Goal: Check status: Check status

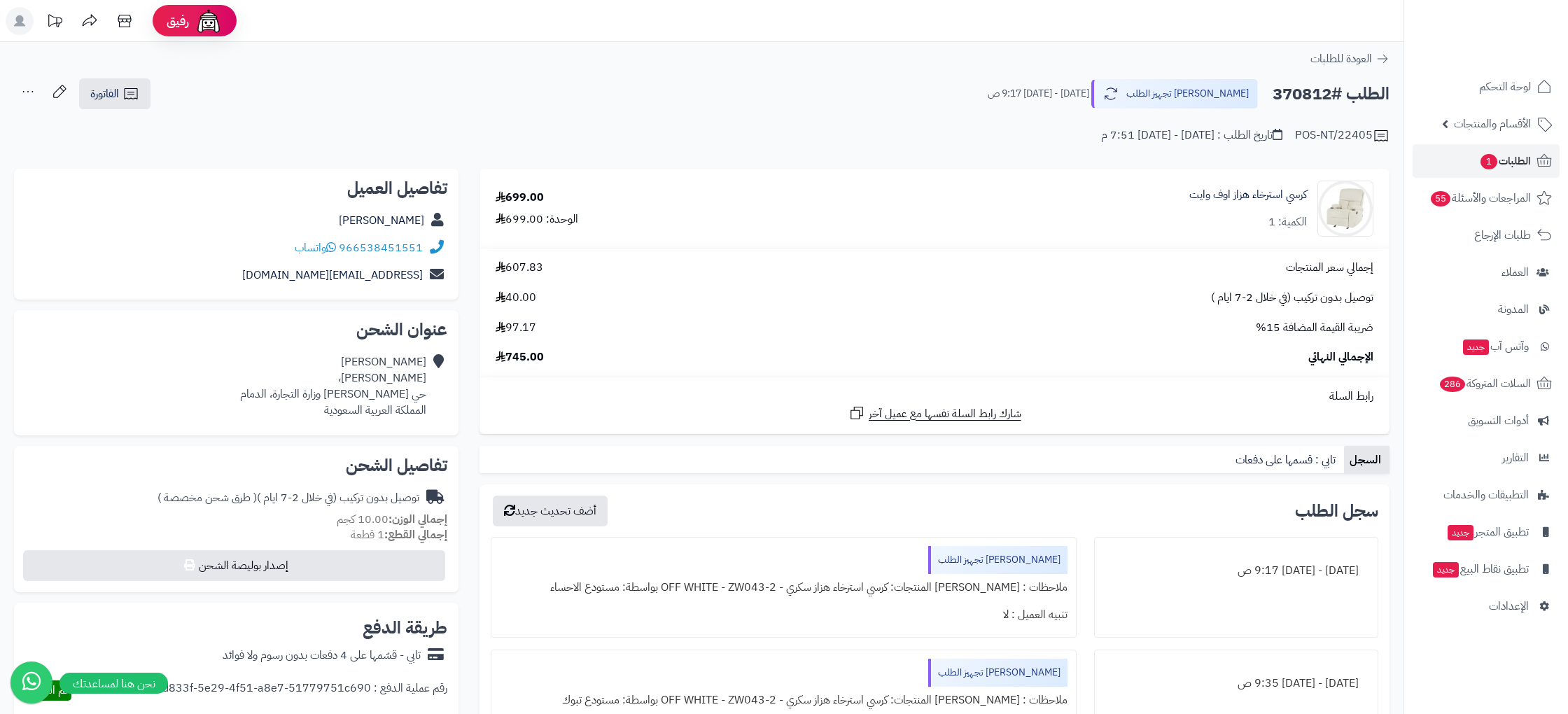
click at [1232, 299] on span "توصيل بدون تركيب (في خلال 2-7 ايام )" at bounding box center [1291, 298] width 163 height 16
click at [1323, 96] on h2 "الطلب #370812" at bounding box center [1330, 94] width 117 height 29
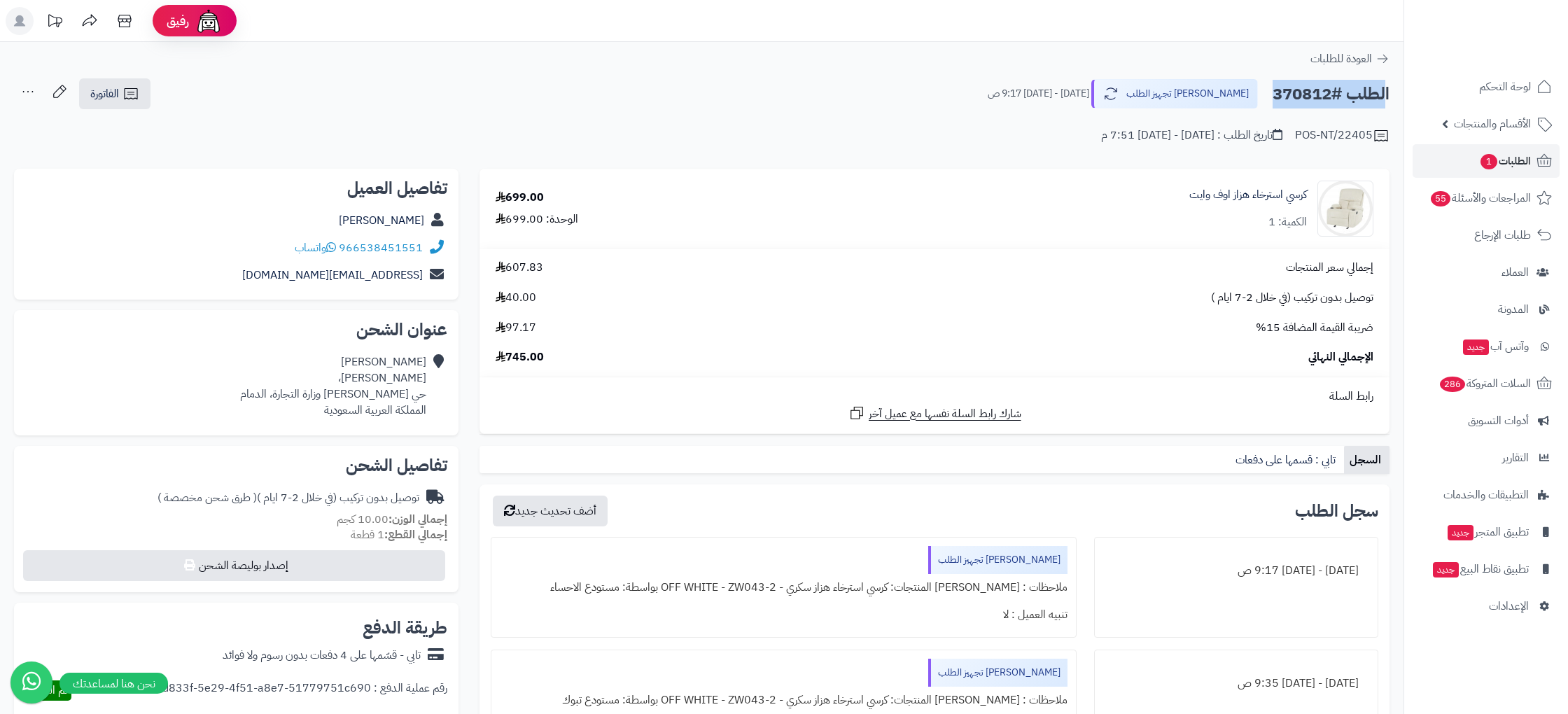
click at [1323, 96] on h2 "الطلب #370812" at bounding box center [1330, 94] width 117 height 29
copy div "الطلب #370812 [PERSON_NAME] تجهيز الطلب"
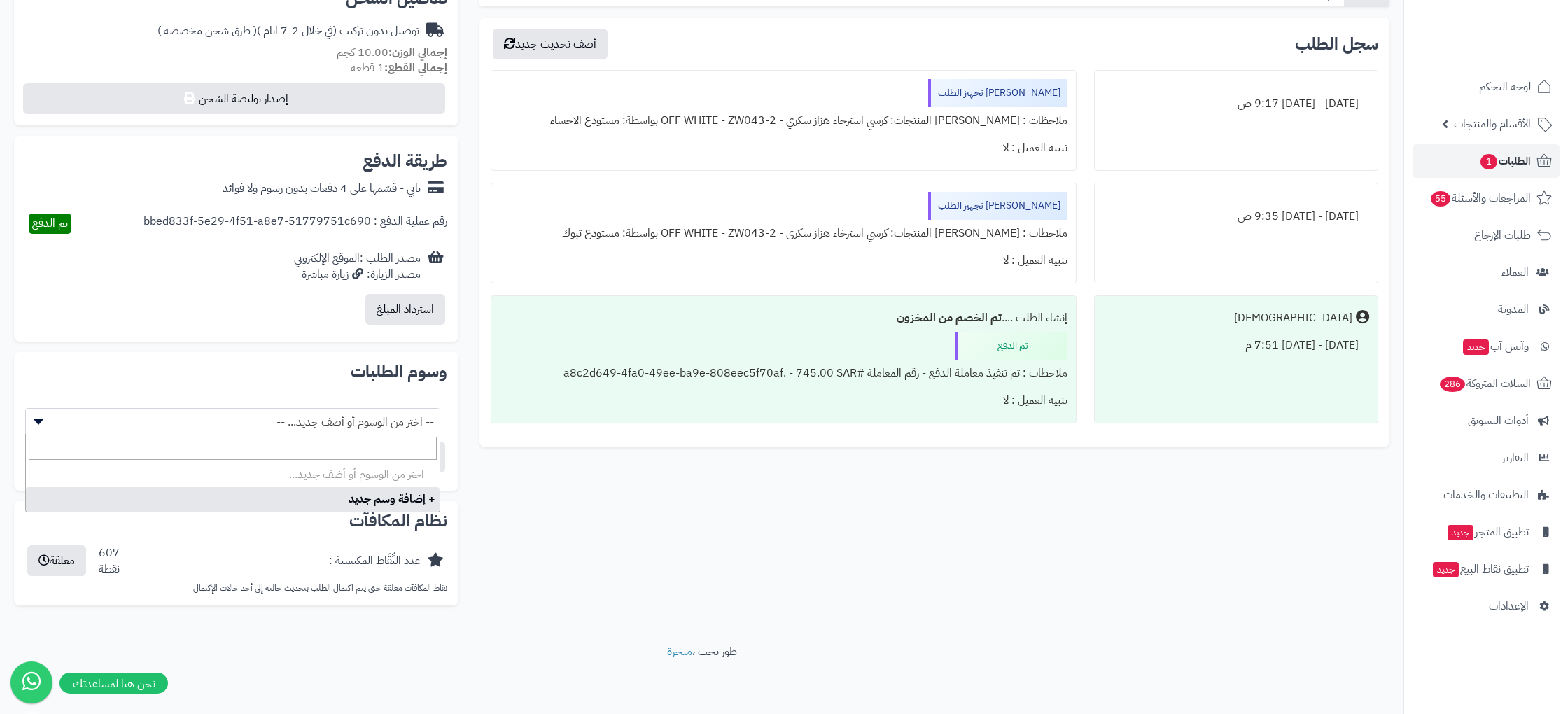
click at [267, 430] on span "-- اختر من الوسوم أو أضف جديد... --" at bounding box center [232, 422] width 413 height 27
select select "***"
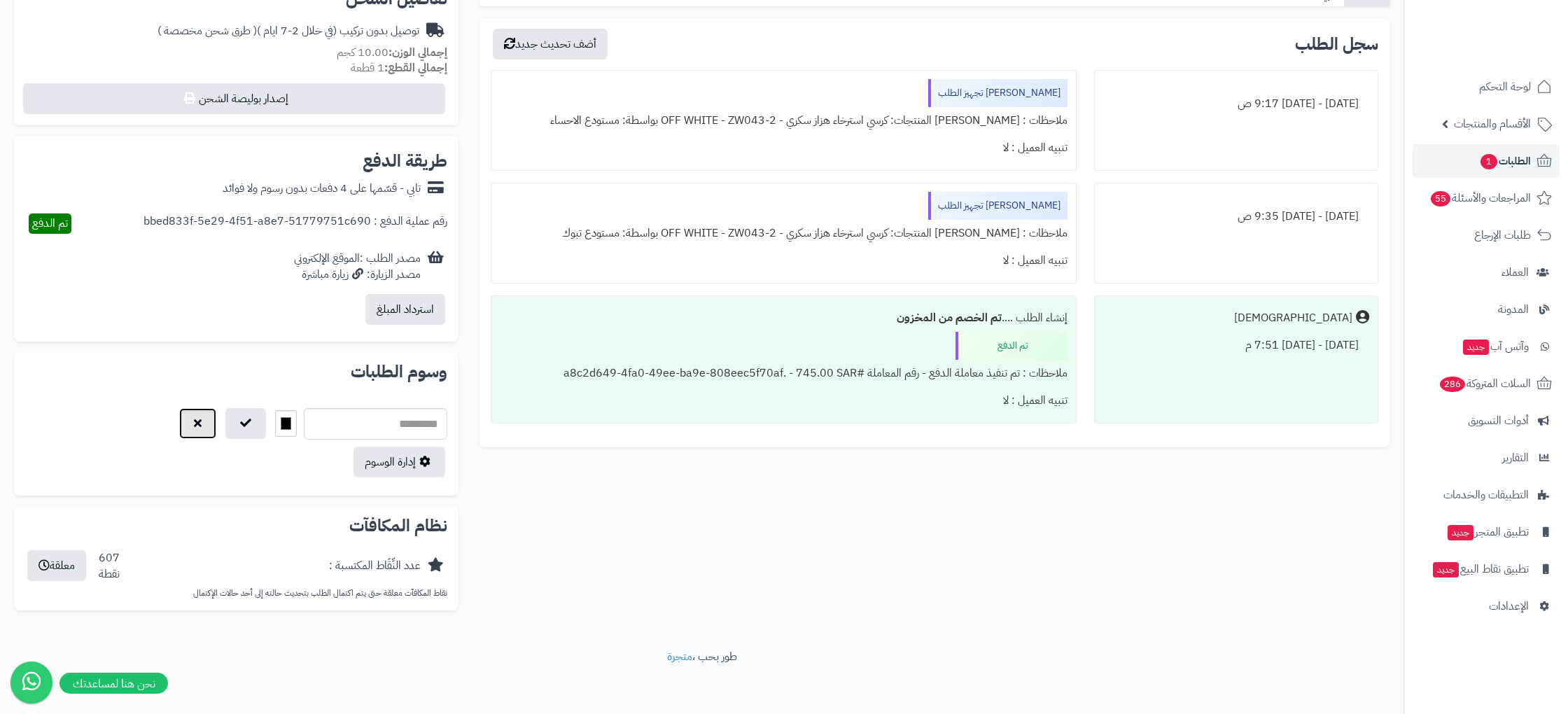
click at [194, 418] on icon "button" at bounding box center [198, 423] width 8 height 11
select select
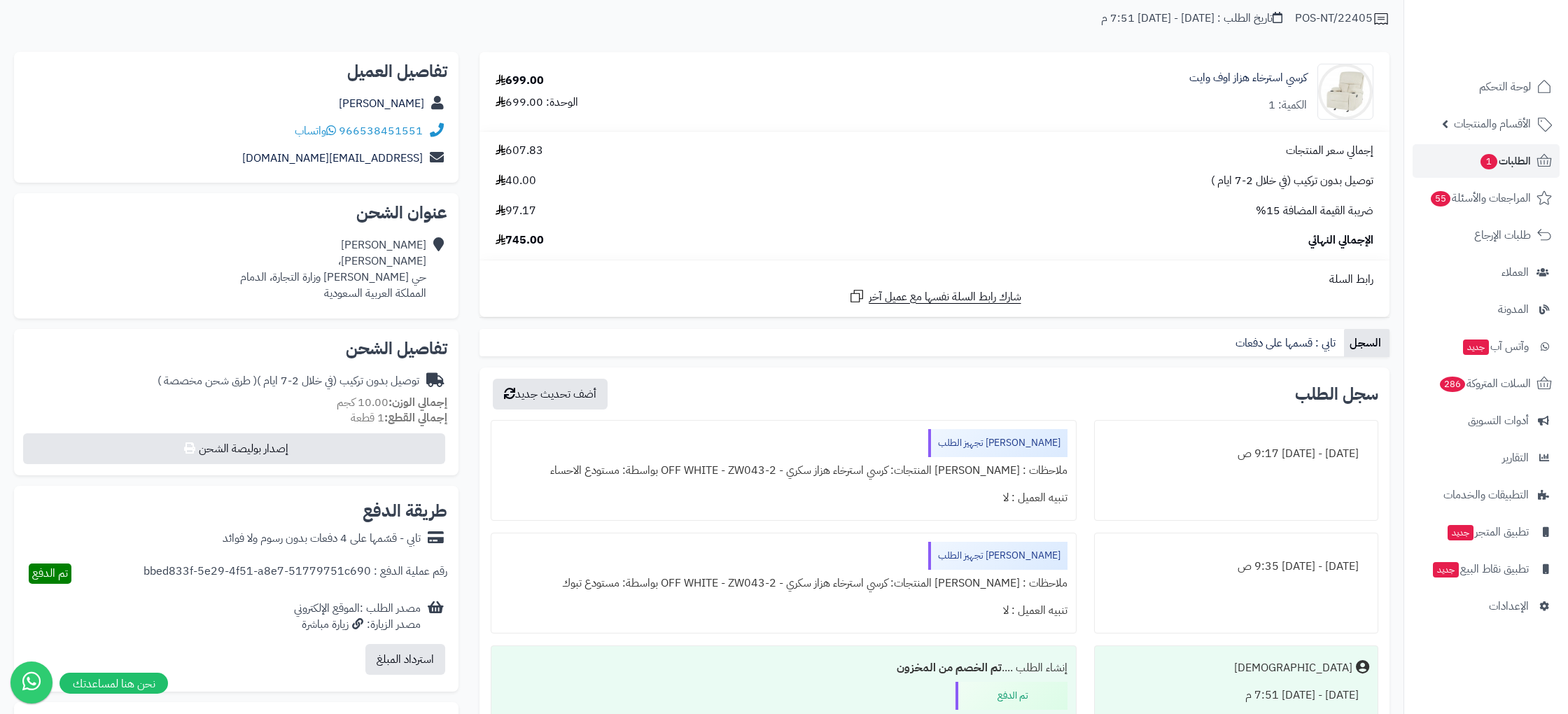
scroll to position [0, 0]
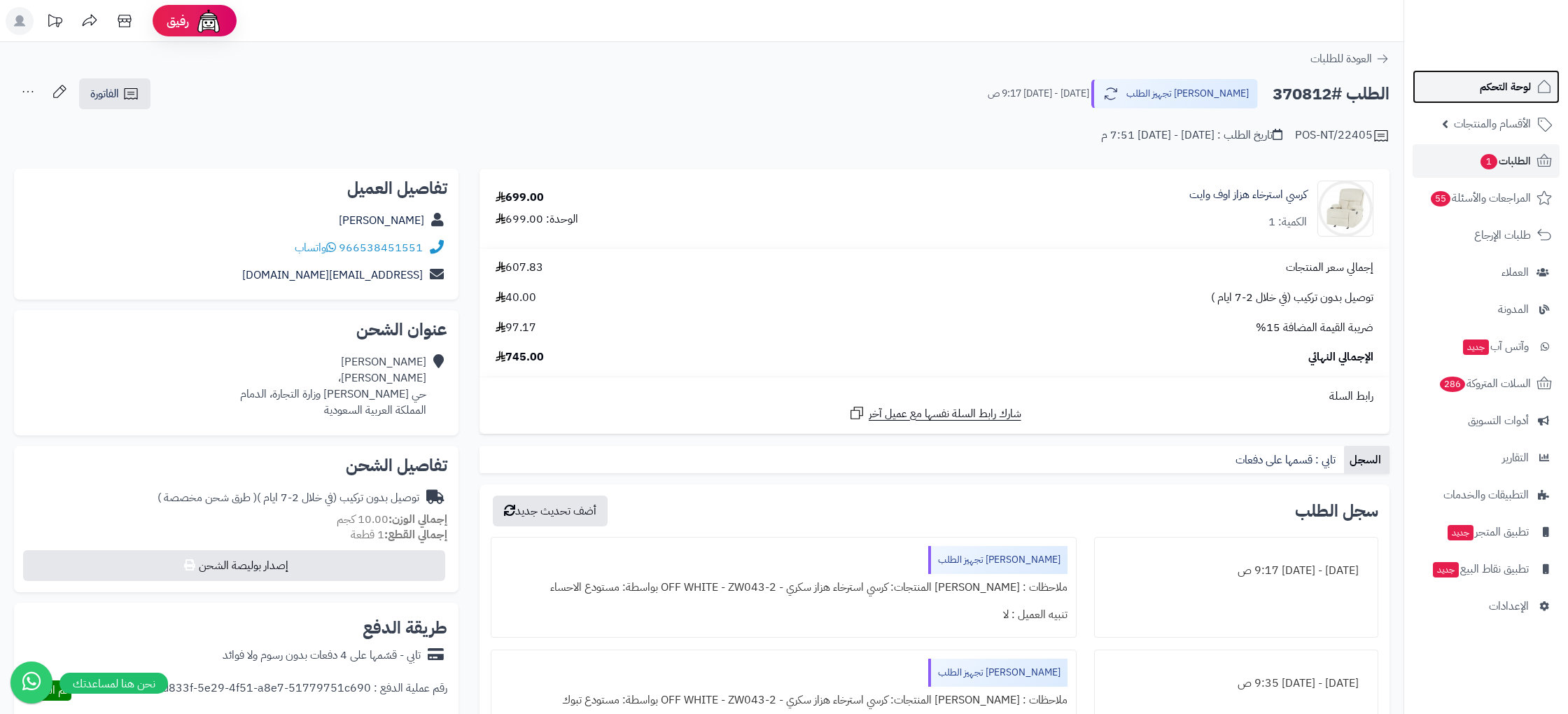
click at [1514, 100] on link "لوحة التحكم" at bounding box center [1486, 87] width 147 height 33
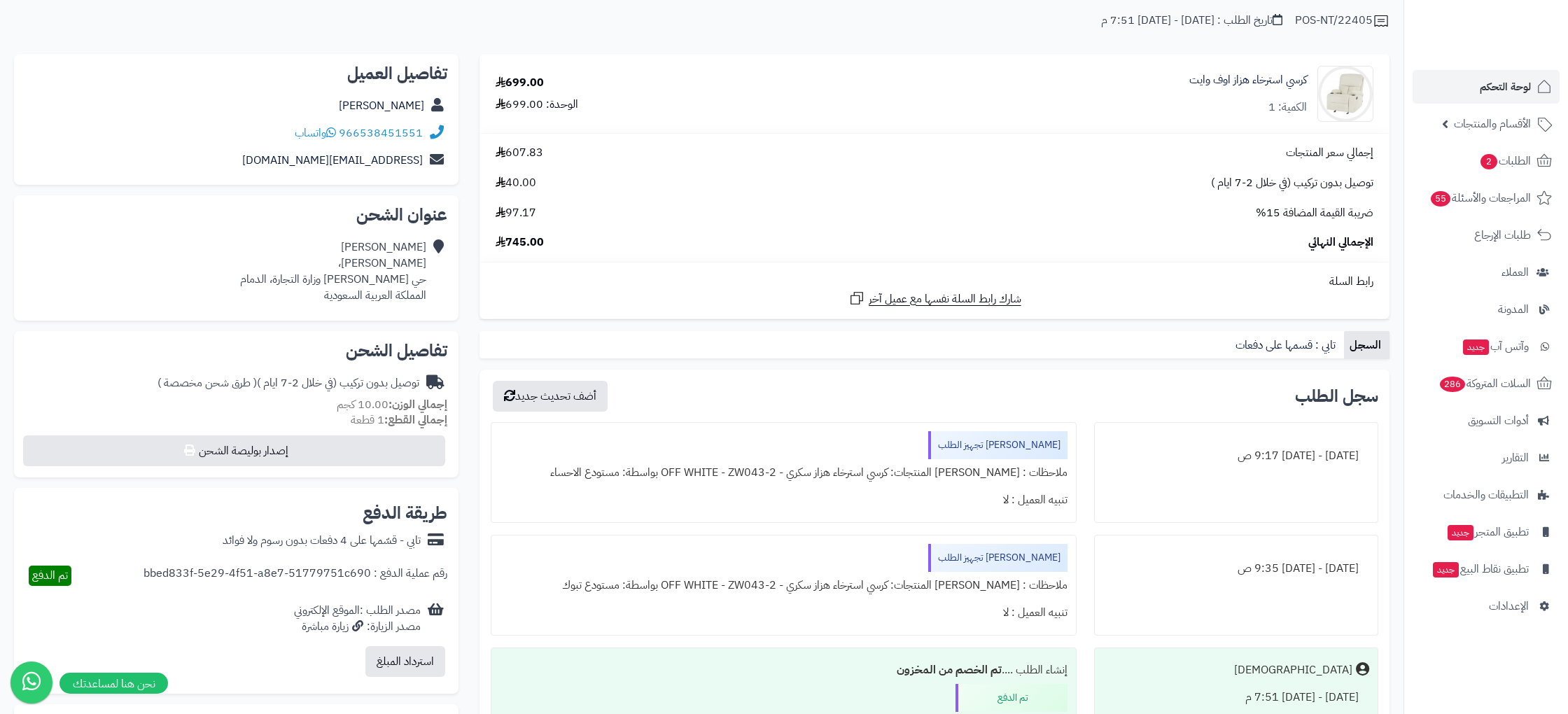
scroll to position [121, 0]
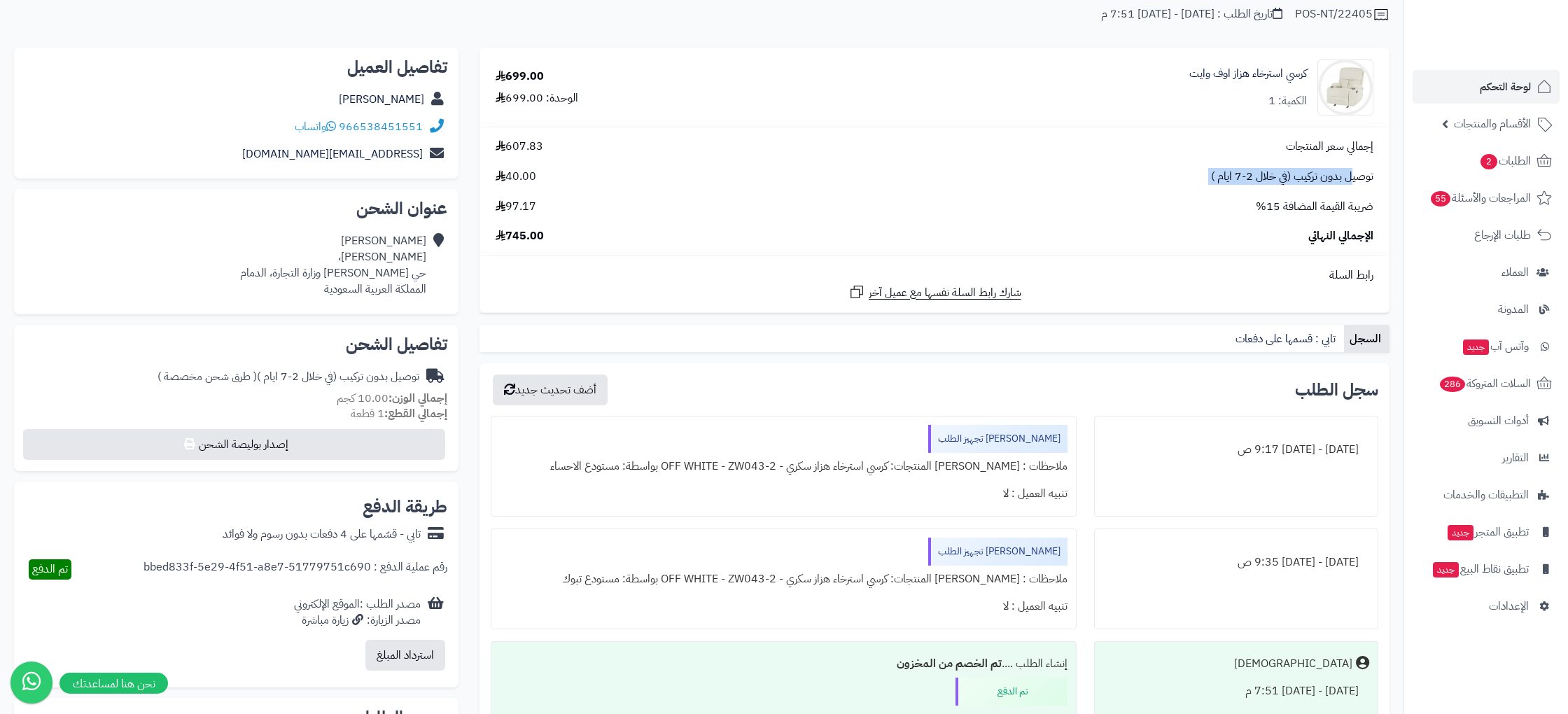
drag, startPoint x: 1324, startPoint y: 179, endPoint x: 538, endPoint y: 183, distance: 786.0
click at [538, 183] on div "توصيل بدون تركيب (في خلال 2-7 ايام ) 40.00" at bounding box center [935, 177] width 899 height 16
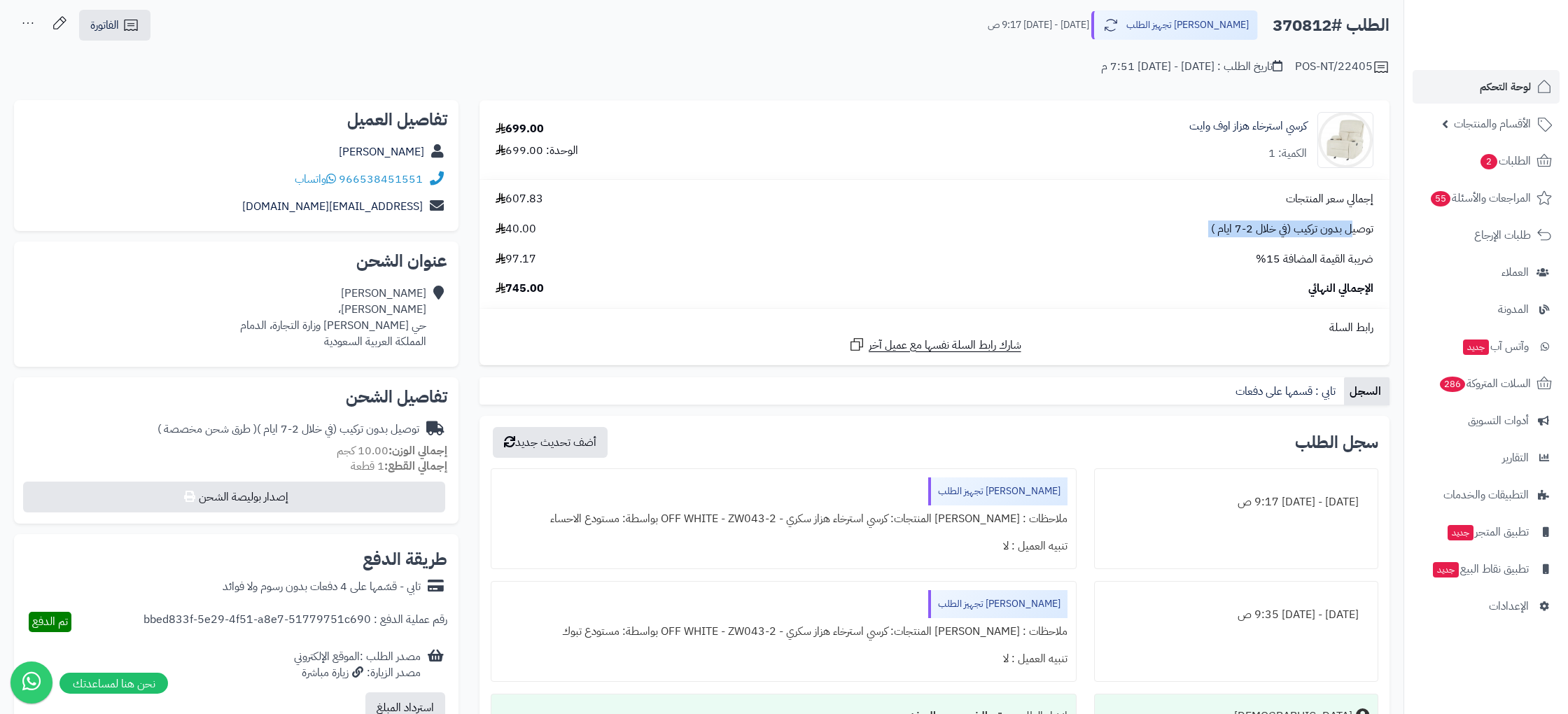
scroll to position [0, 0]
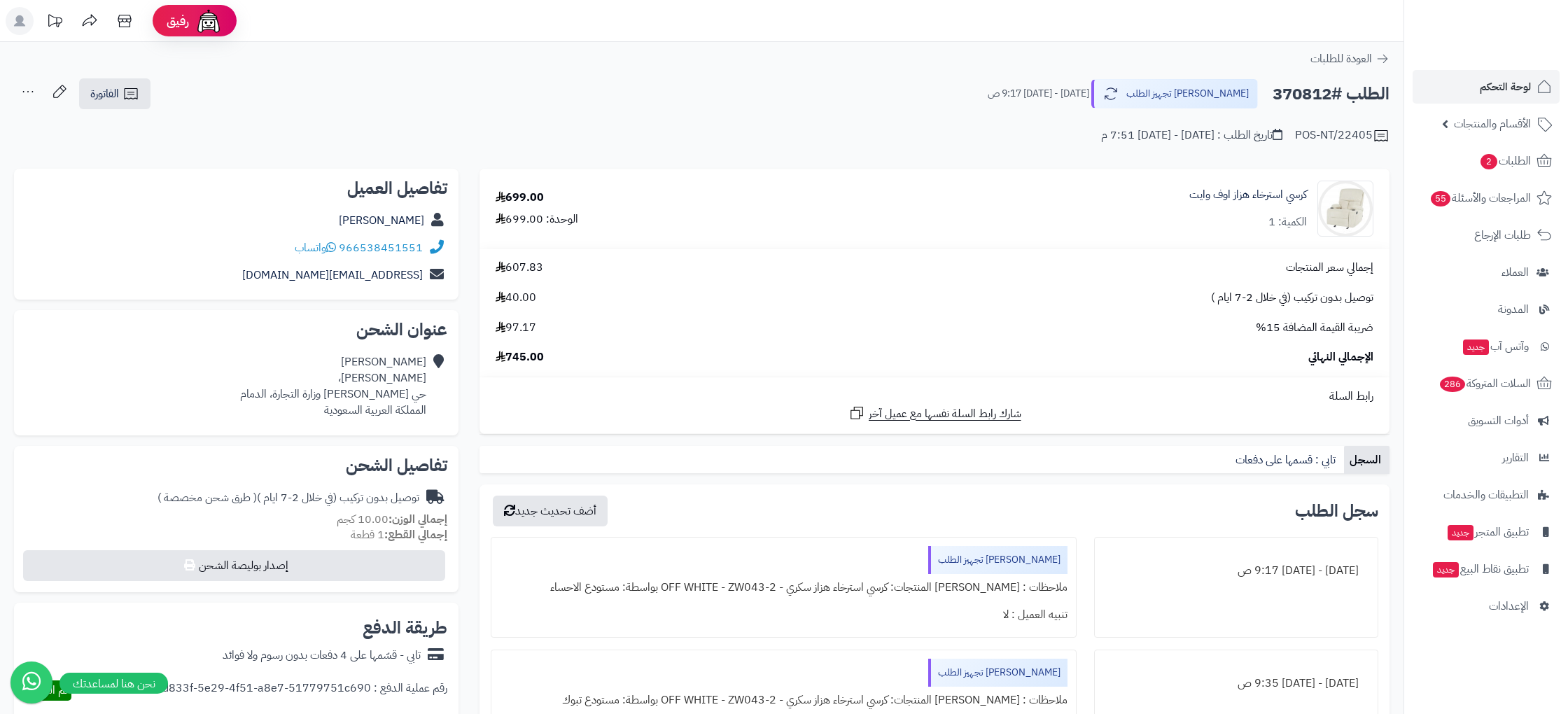
click at [1322, 90] on h2 "الطلب #370812" at bounding box center [1330, 94] width 117 height 29
copy div "الطلب #370812 [PERSON_NAME] تجهيز الطلب"
